Goal: Transaction & Acquisition: Download file/media

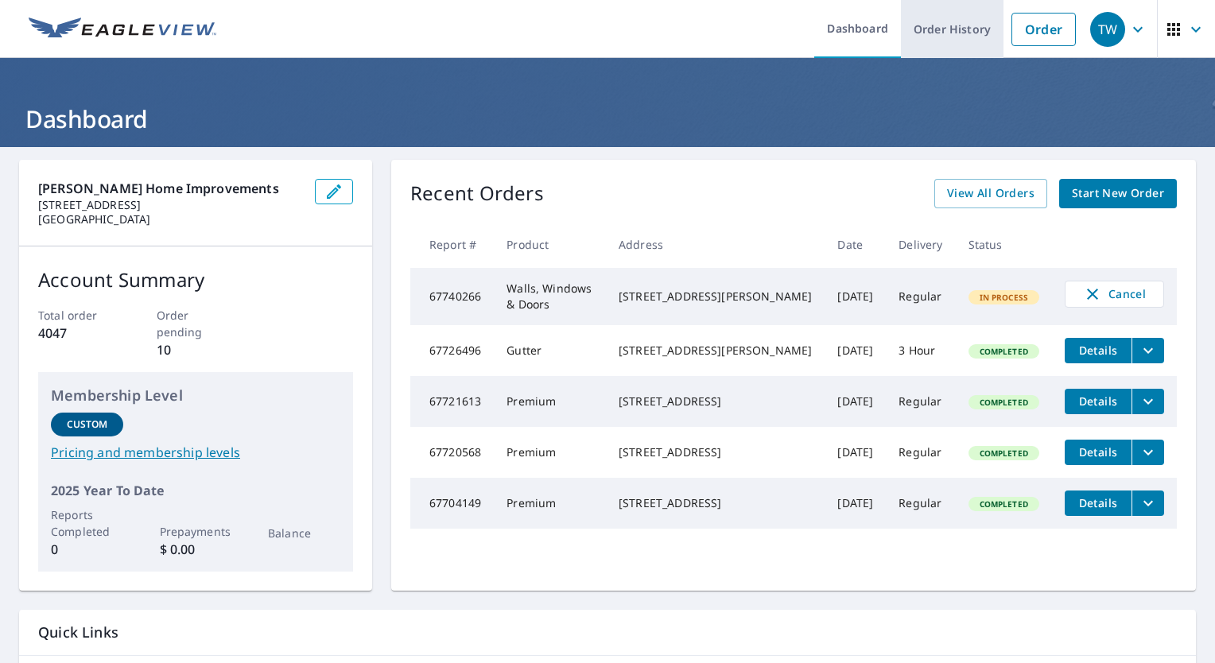
click at [965, 21] on link "Order History" at bounding box center [952, 29] width 103 height 58
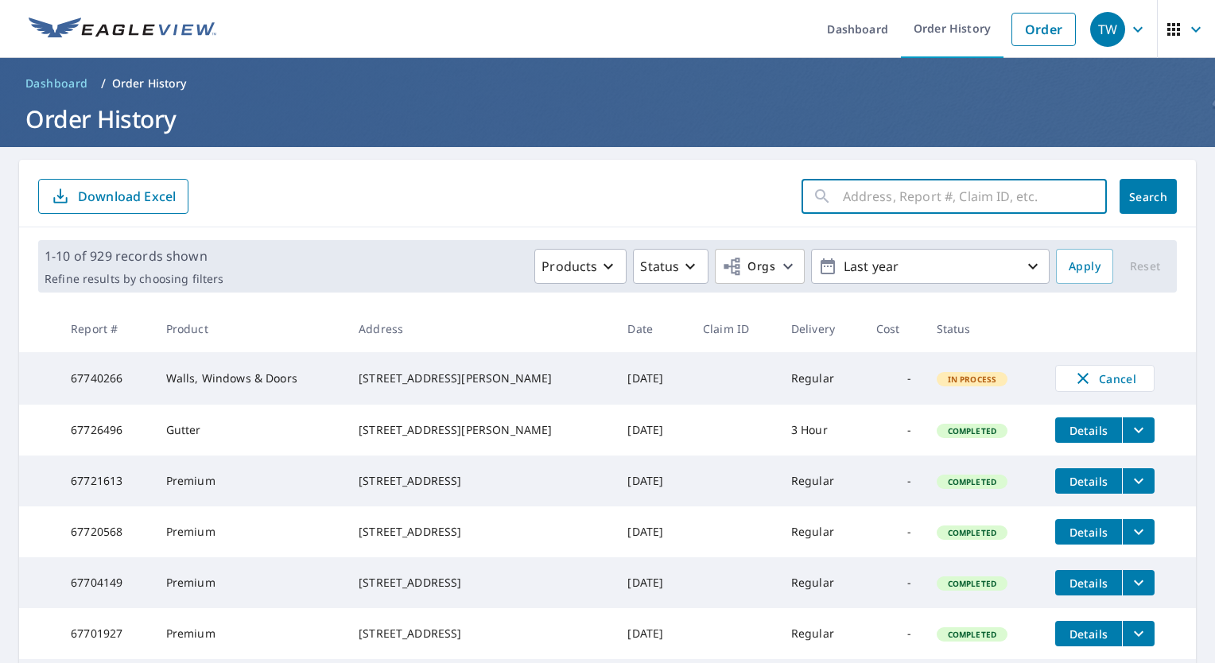
click at [889, 177] on input "text" at bounding box center [975, 196] width 264 height 45
type input "1309"
click button "Search" at bounding box center [1148, 196] width 57 height 35
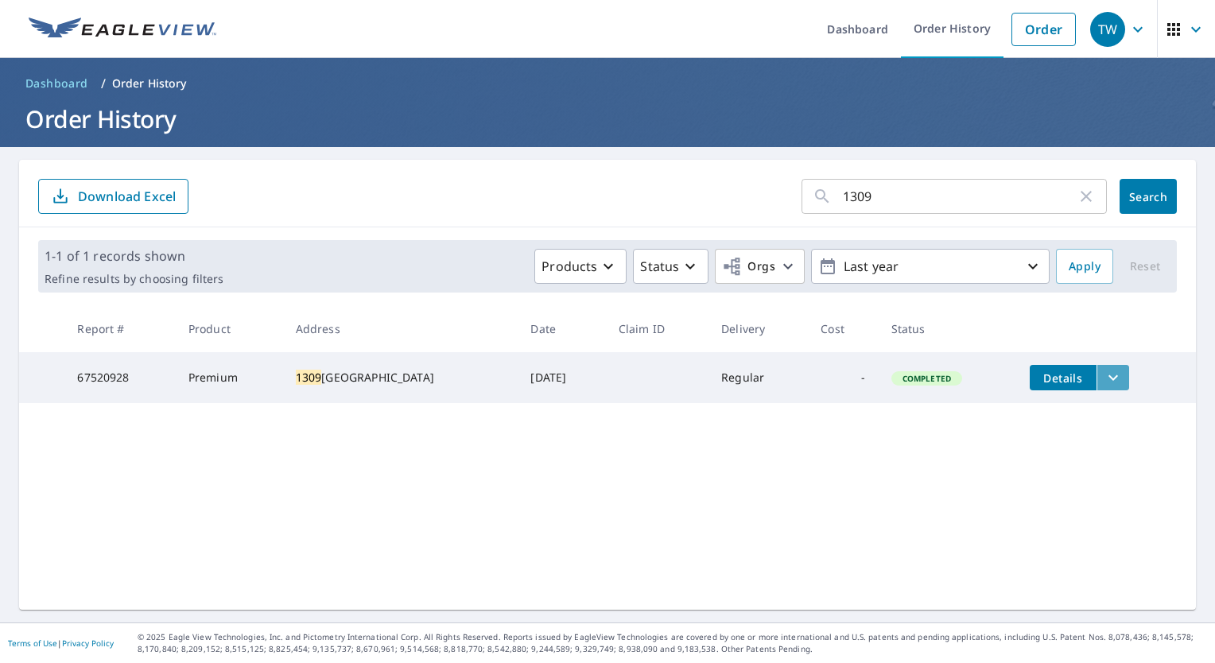
click at [1120, 377] on button "filesDropdownBtn-67520928" at bounding box center [1113, 377] width 33 height 25
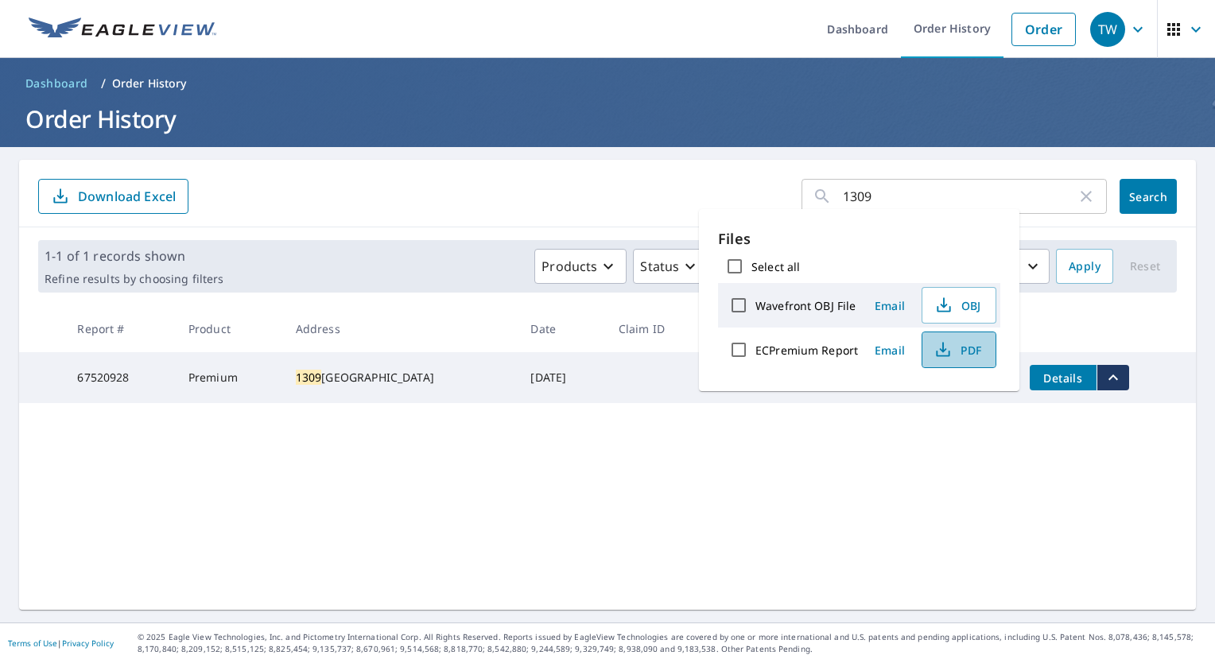
click at [964, 360] on button "PDF" at bounding box center [959, 350] width 75 height 37
